Goal: Find contact information: Find contact information

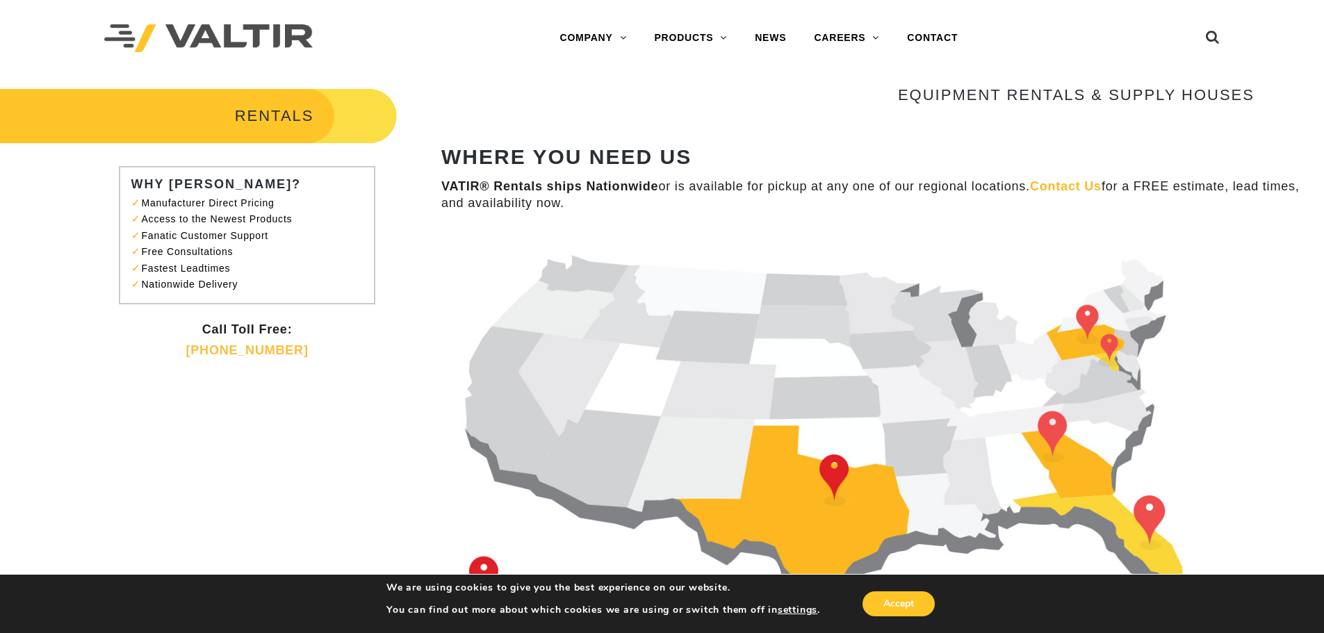
click at [1080, 190] on link "Contact Us" at bounding box center [1066, 186] width 72 height 14
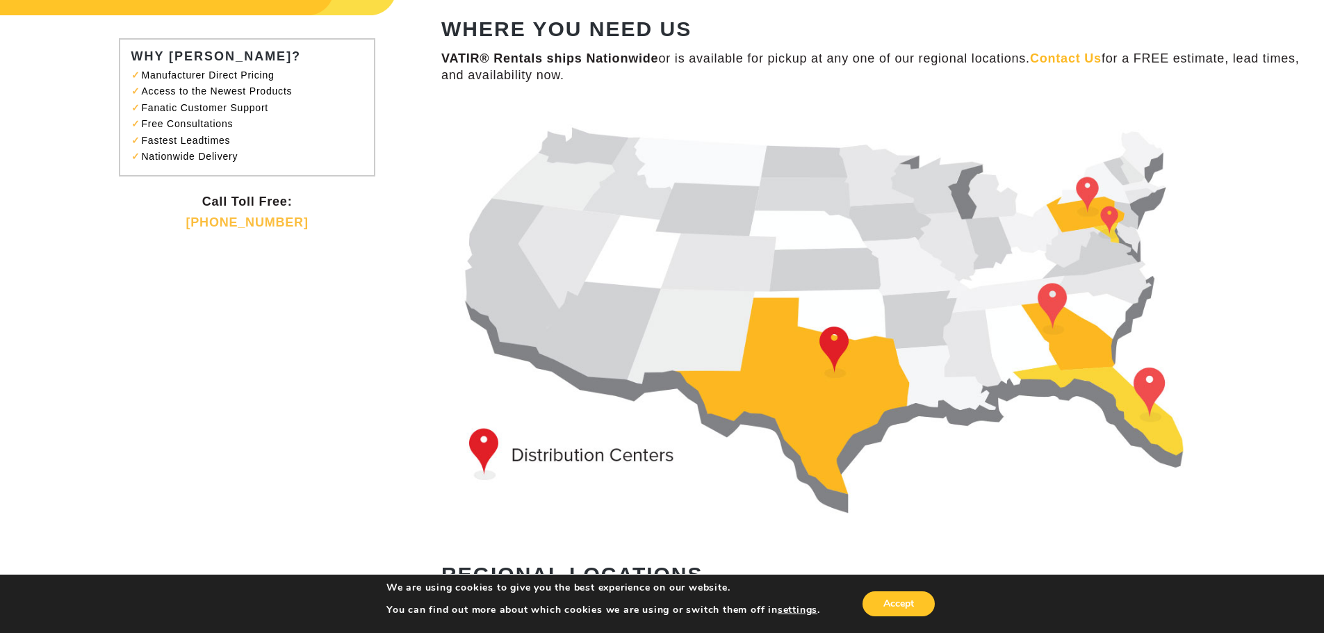
scroll to position [70, 0]
